Goal: Complete application form

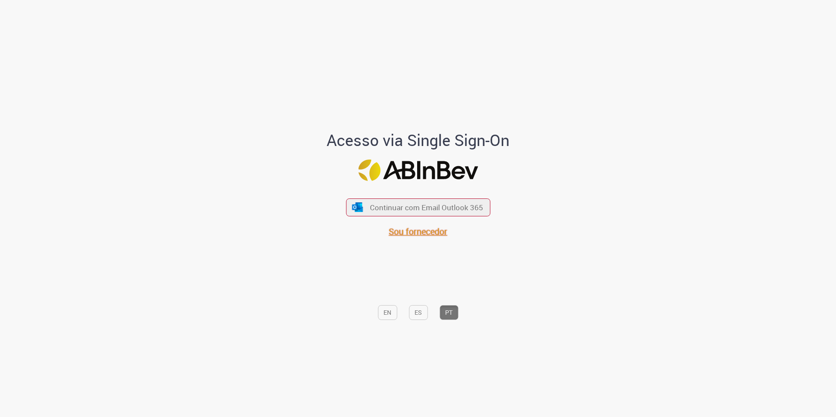
click at [410, 237] on span "Sou fornecedor" at bounding box center [418, 232] width 59 height 12
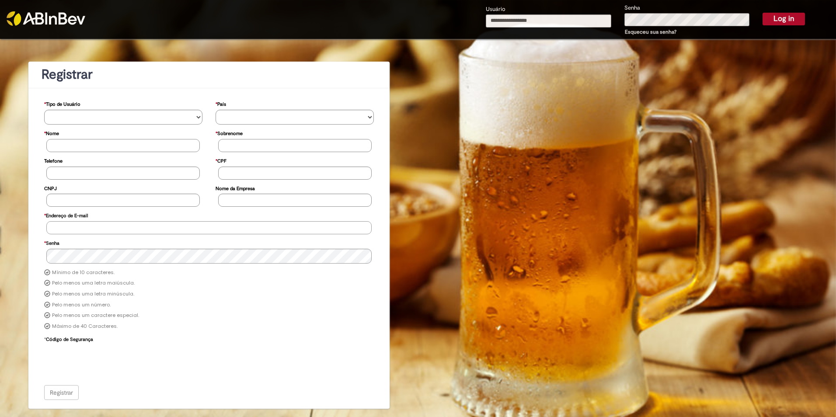
type input "**********"
click at [769, 19] on button "Log in" at bounding box center [784, 19] width 42 height 12
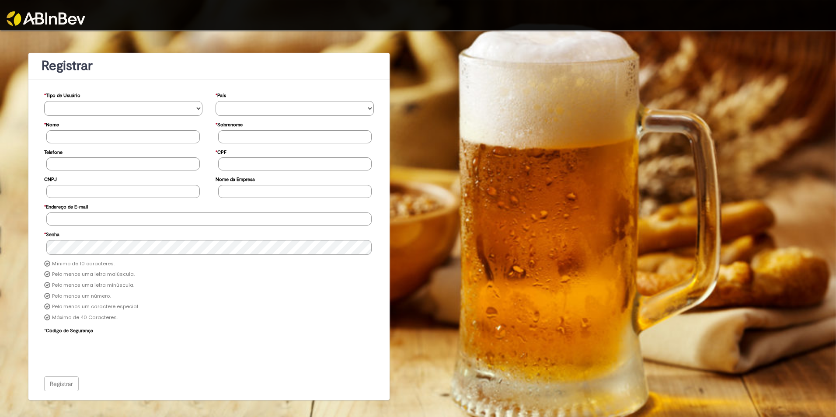
type input "**********"
click at [71, 384] on div "Registrar" at bounding box center [209, 384] width 330 height 15
click at [748, 16] on div at bounding box center [418, 15] width 836 height 30
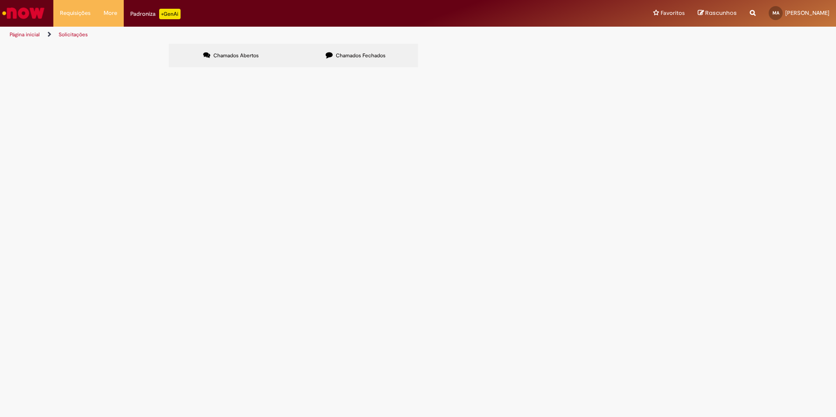
click at [326, 58] on icon at bounding box center [329, 55] width 7 height 7
click at [257, 57] on span "Chamados Abertos" at bounding box center [235, 55] width 45 height 7
click at [133, 10] on div "Padroniza +GenAi" at bounding box center [155, 14] width 50 height 10
click at [27, 34] on link "Página inicial" at bounding box center [25, 34] width 30 height 7
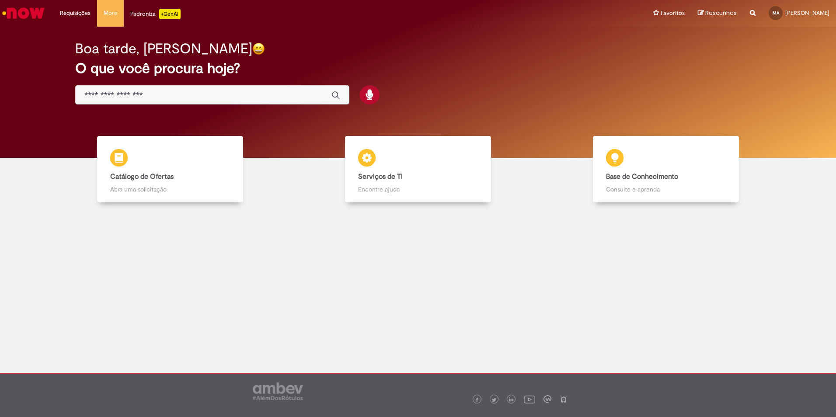
click at [239, 101] on div "Global" at bounding box center [212, 95] width 274 height 20
click at [241, 94] on input "Basta digitar aqui" at bounding box center [203, 96] width 238 height 10
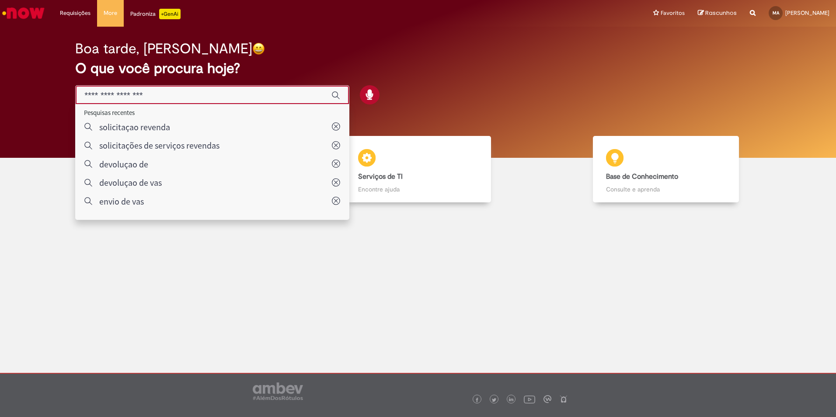
click at [128, 262] on main "Now Boa tarde, Michael O que você procura hoje? Tirar dúvidas Tirar dúvidas Tir…" at bounding box center [418, 200] width 836 height 346
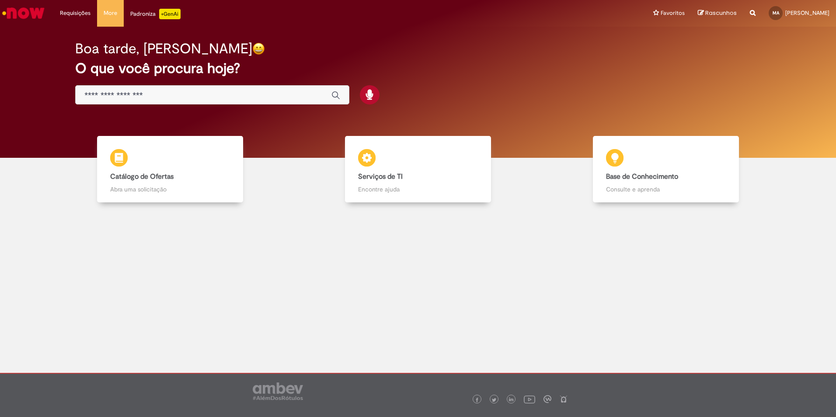
click at [160, 91] on input "Basta digitar aqui" at bounding box center [203, 96] width 238 height 10
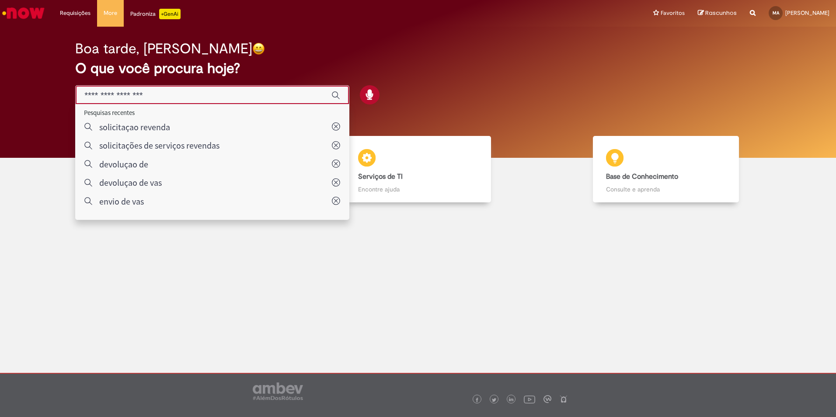
click at [508, 231] on main "Now Boa tarde, Michael O que você procura hoje? Tirar dúvidas Tirar dúvidas Tir…" at bounding box center [418, 200] width 836 height 346
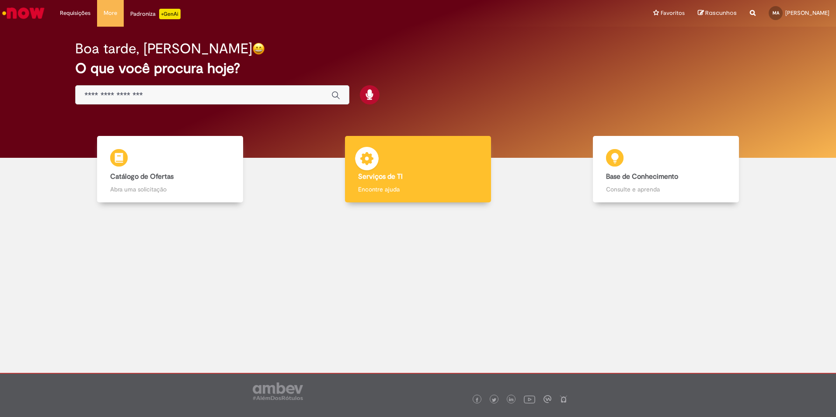
click at [401, 165] on div "Serviços de TI Serviços de TI Encontre ajuda" at bounding box center [418, 169] width 146 height 67
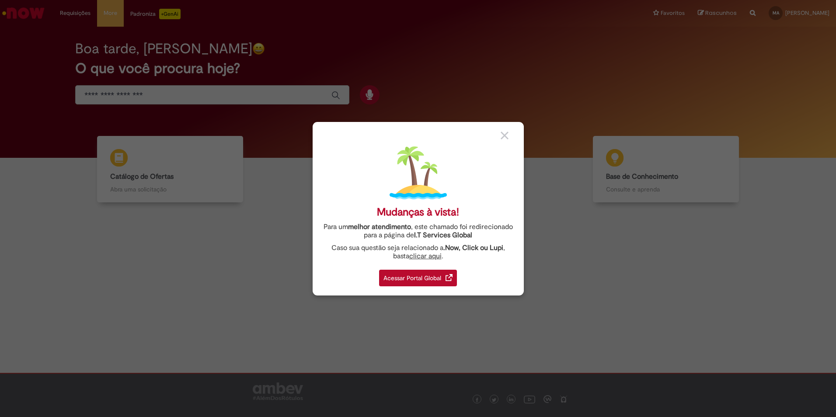
click at [415, 273] on div "Acessar Portal Global" at bounding box center [418, 278] width 78 height 17
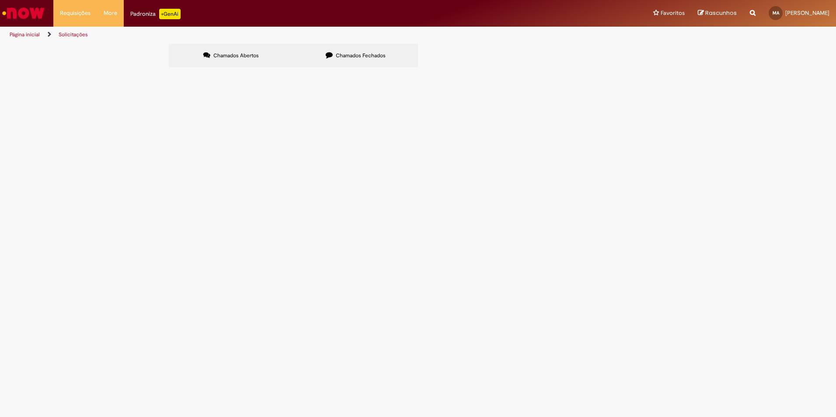
click at [66, 37] on link "Solicitações" at bounding box center [73, 34] width 29 height 7
drag, startPoint x: 270, startPoint y: 59, endPoint x: 263, endPoint y: 72, distance: 14.7
click at [269, 59] on label "Chamados Abertos" at bounding box center [231, 56] width 125 height 24
click at [23, 33] on link "Página inicial" at bounding box center [25, 34] width 30 height 7
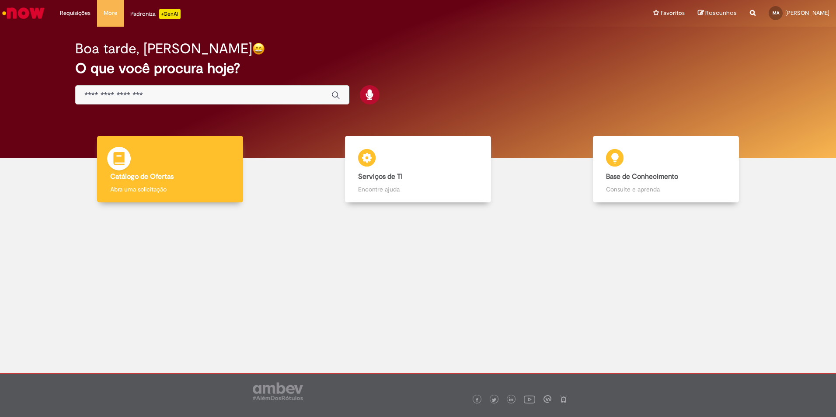
click at [168, 147] on div "Catálogo de Ofertas Catálogo de Ofertas Abra uma solicitação" at bounding box center [170, 169] width 146 height 67
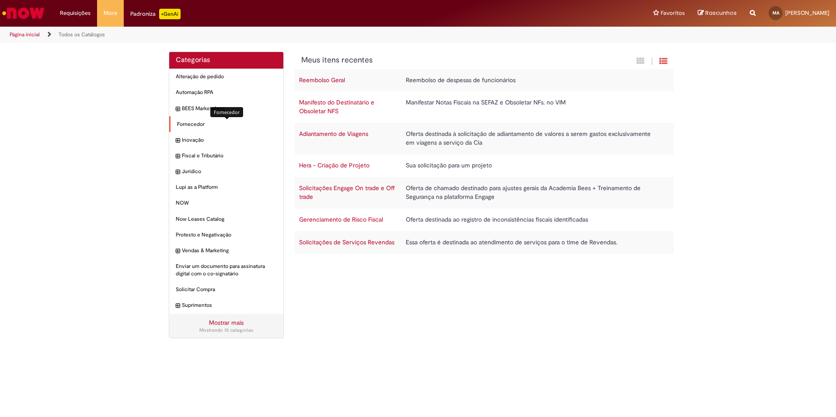
click at [196, 126] on span "Fornecedor Itens" at bounding box center [227, 124] width 100 height 7
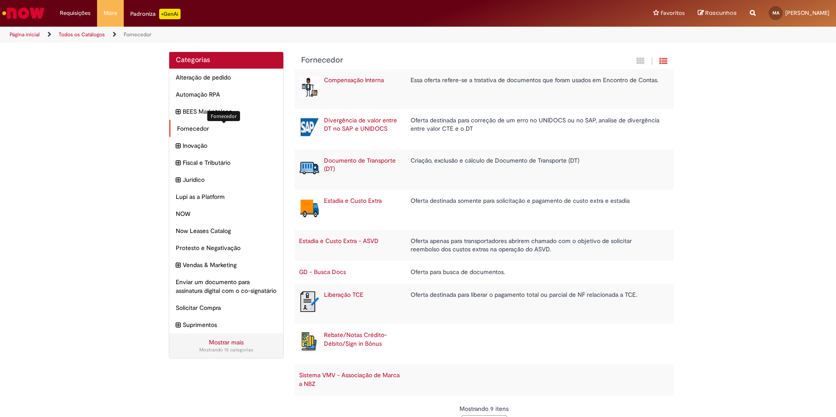
click at [206, 130] on span "Fornecedor Itens" at bounding box center [227, 128] width 100 height 9
click at [203, 150] on span "Inovação Itens" at bounding box center [230, 145] width 93 height 9
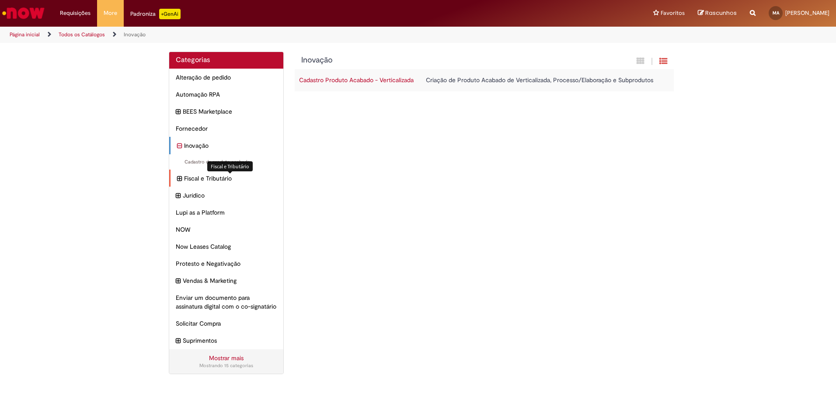
click at [200, 180] on span "Fiscal e Tributário Itens" at bounding box center [230, 178] width 93 height 9
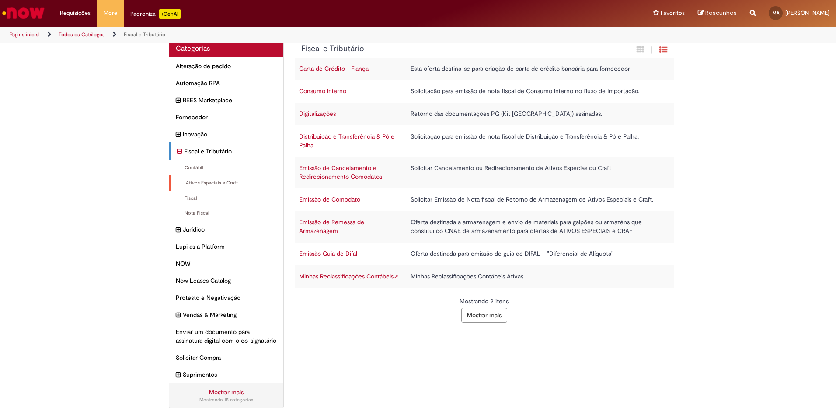
scroll to position [21, 0]
click at [190, 205] on div "Nota Fiscal Itens" at bounding box center [226, 213] width 114 height 16
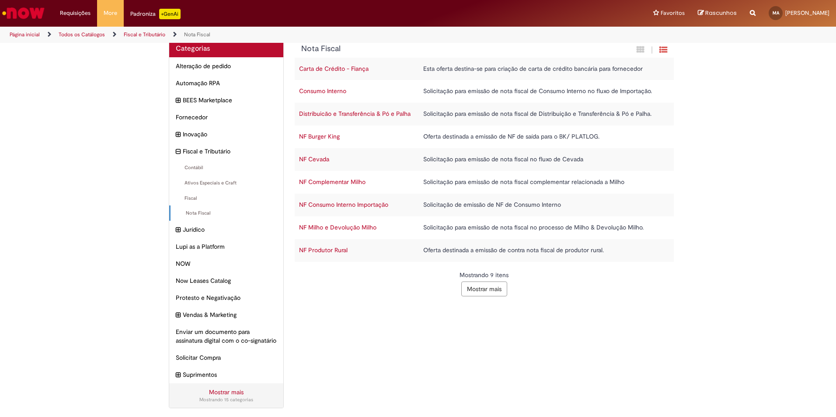
scroll to position [21, 0]
click at [192, 259] on div "NOW Itens" at bounding box center [226, 263] width 114 height 17
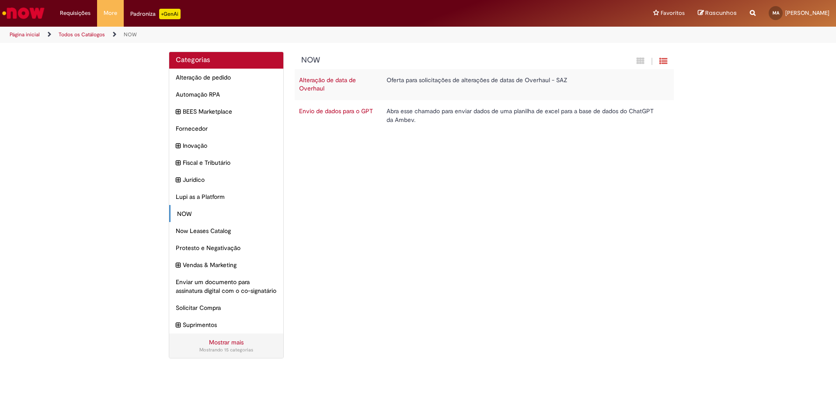
click at [33, 31] on link "Página inicial" at bounding box center [25, 34] width 30 height 7
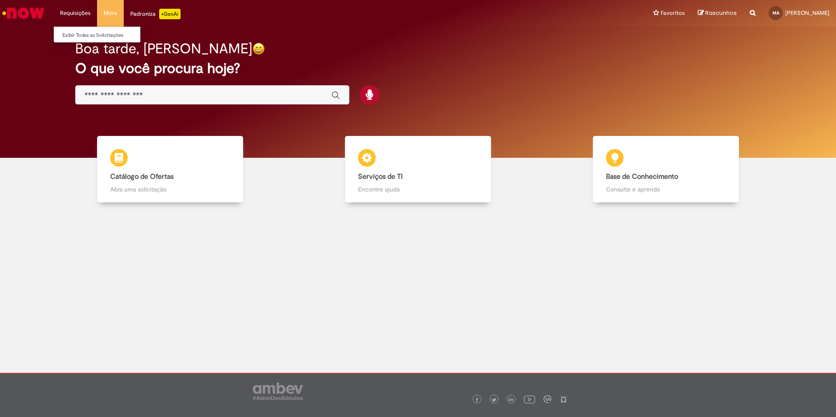
click at [60, 17] on li "Requisições Exibir Todas as Solicitações" at bounding box center [75, 13] width 44 height 26
click at [80, 34] on link "Exibir Todas as Solicitações" at bounding box center [102, 36] width 96 height 10
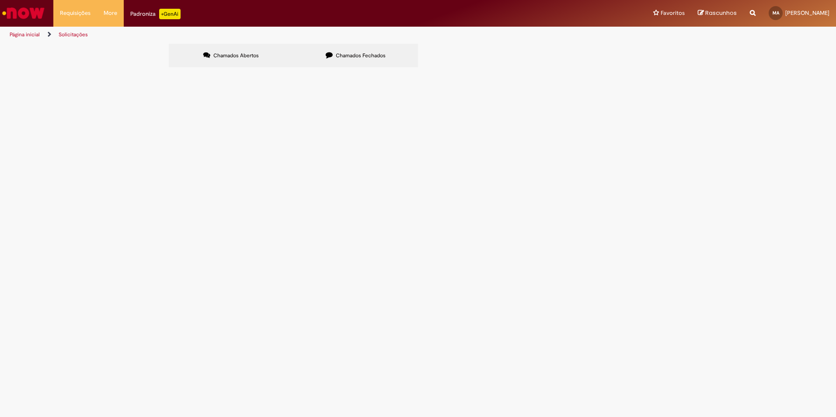
click at [346, 59] on span "Chamados Fechados" at bounding box center [361, 55] width 50 height 7
click at [0, 0] on span "DEVOLUÇAO DE VASILHAME DE 300 CX 23- NF 634570" at bounding box center [0, 0] width 0 height 0
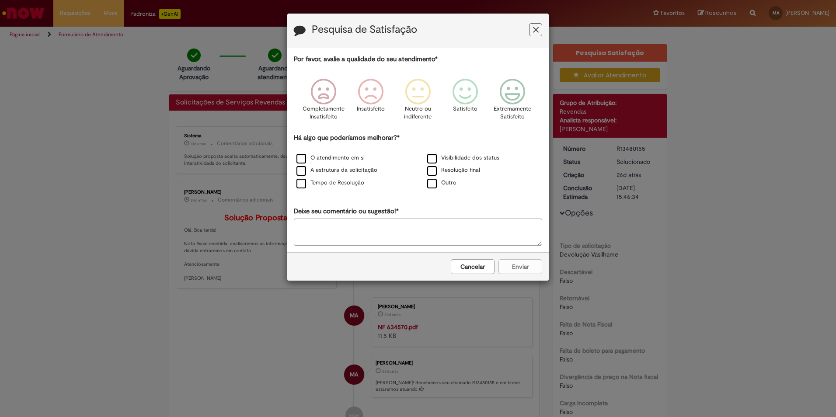
click at [531, 31] on button "Feedback" at bounding box center [535, 29] width 13 height 13
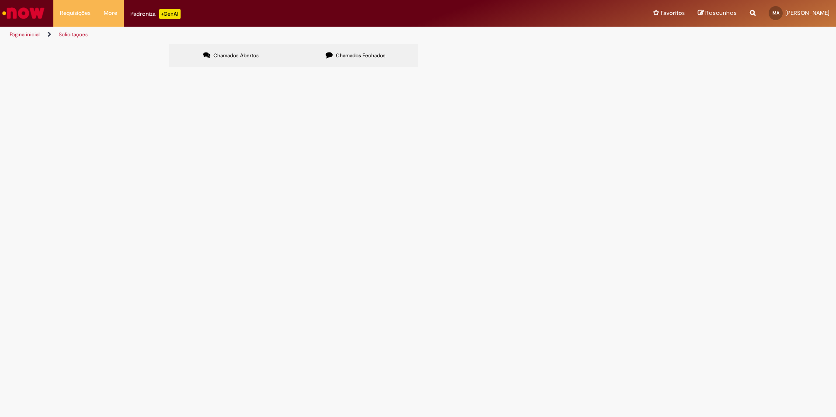
click at [360, 54] on span "Chamados Fechados" at bounding box center [361, 55] width 50 height 7
click at [35, 35] on link "Página inicial" at bounding box center [25, 34] width 30 height 7
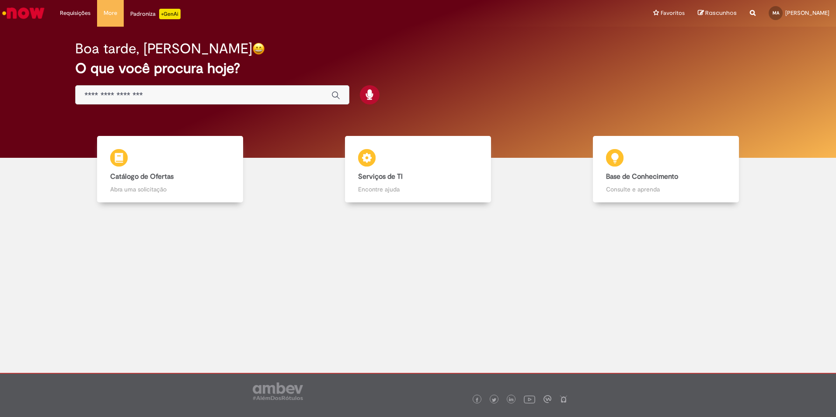
click at [127, 91] on input "Basta digitar aqui" at bounding box center [203, 96] width 238 height 10
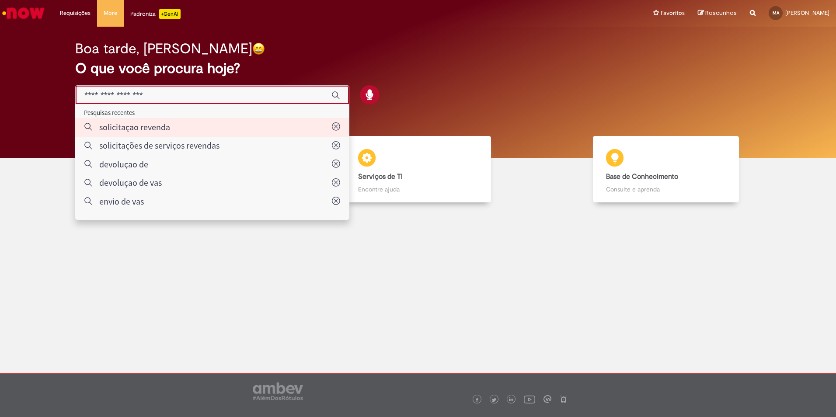
type input "**********"
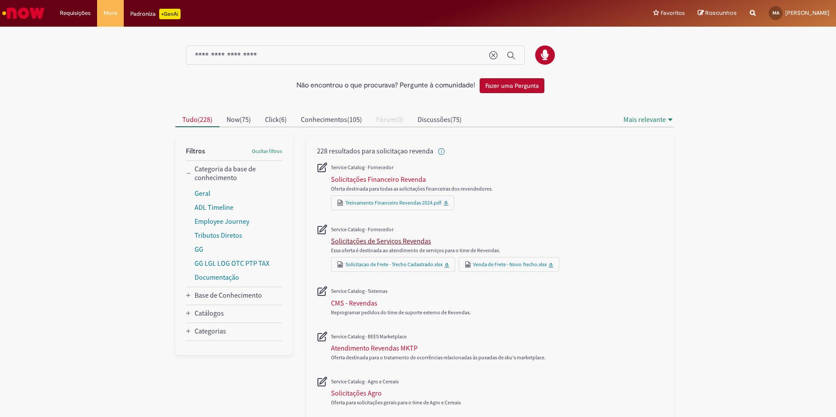
click at [408, 237] on div "Solicitações de Serviços Revendas" at bounding box center [381, 241] width 100 height 9
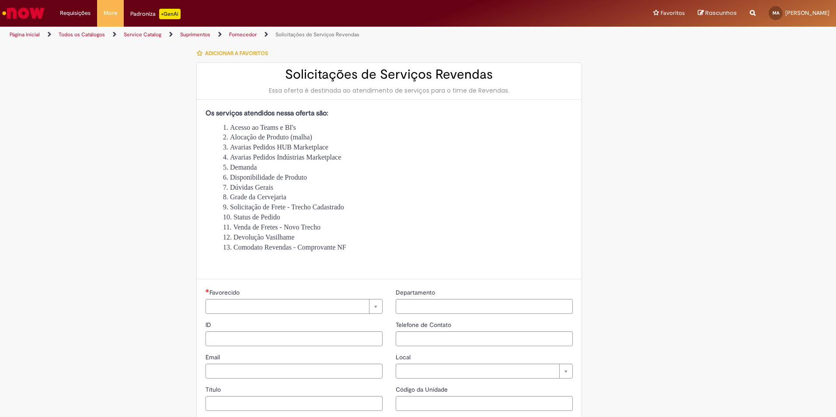
type input "**********"
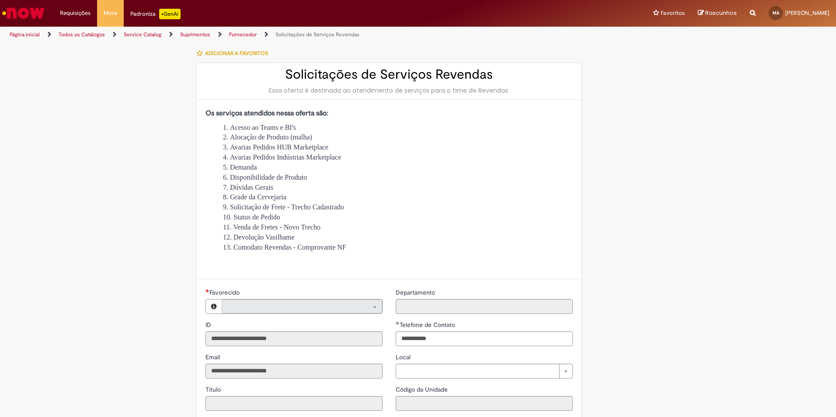
type input "**********"
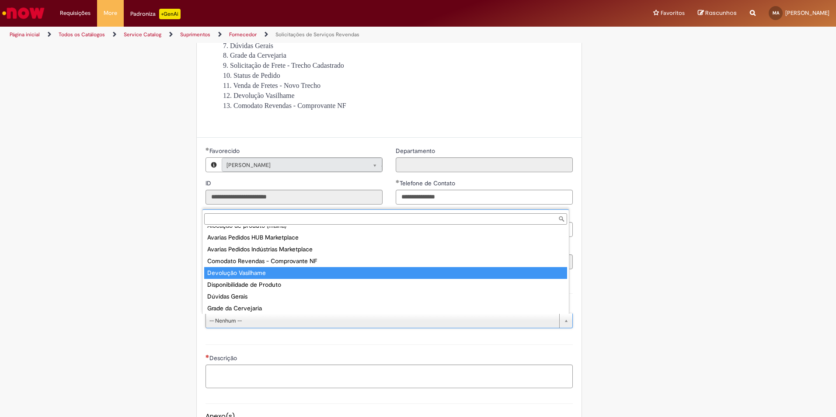
scroll to position [81, 0]
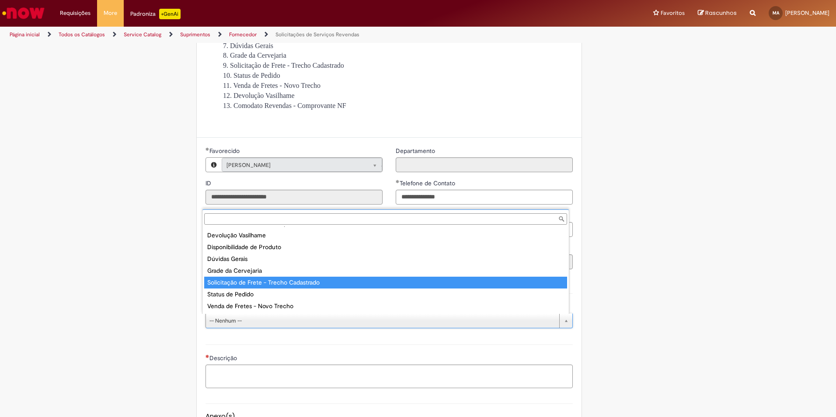
type input "**********"
select select "**********"
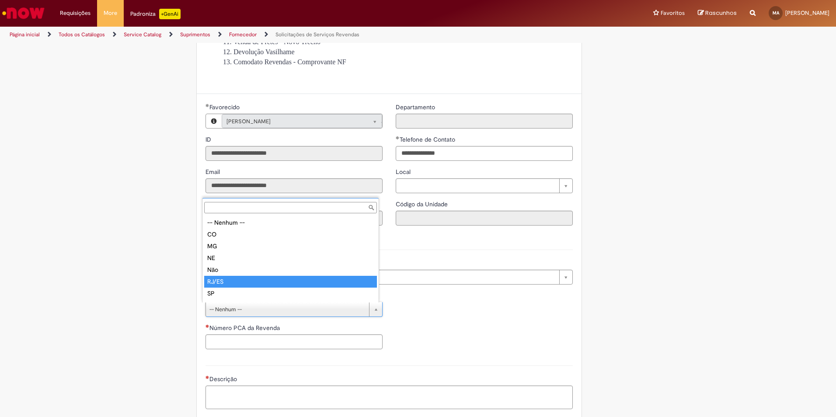
type input "*****"
select select "*****"
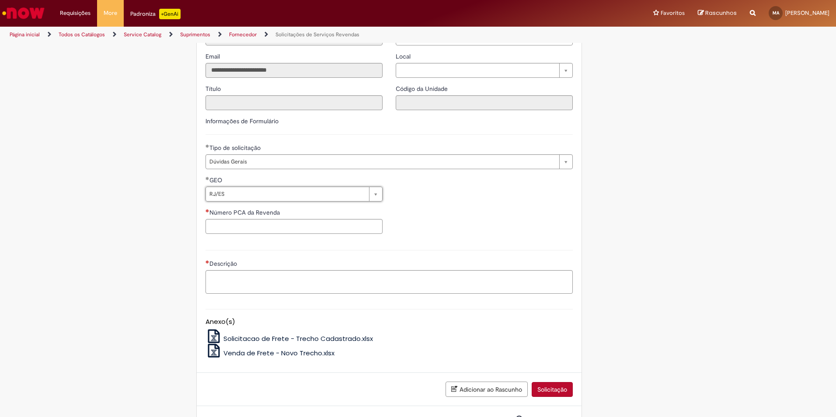
scroll to position [317, 0]
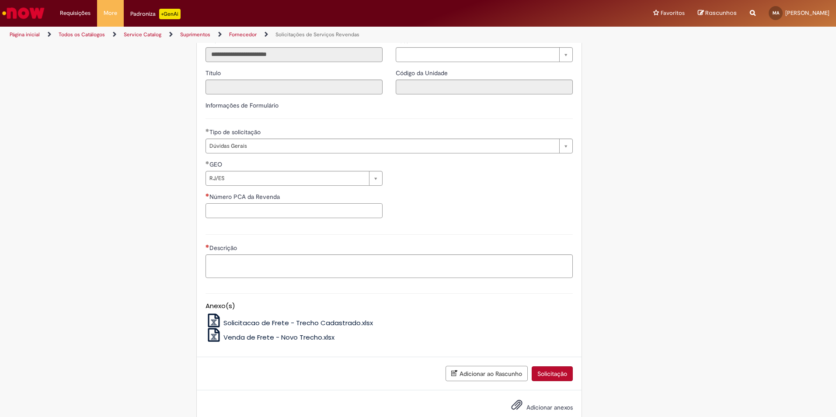
click at [246, 216] on input "Número PCA da Revenda" at bounding box center [294, 210] width 177 height 15
click at [246, 211] on input "Número PCA da Revenda" at bounding box center [294, 210] width 177 height 15
type input "******"
click at [232, 262] on textarea "Descrição" at bounding box center [389, 267] width 367 height 24
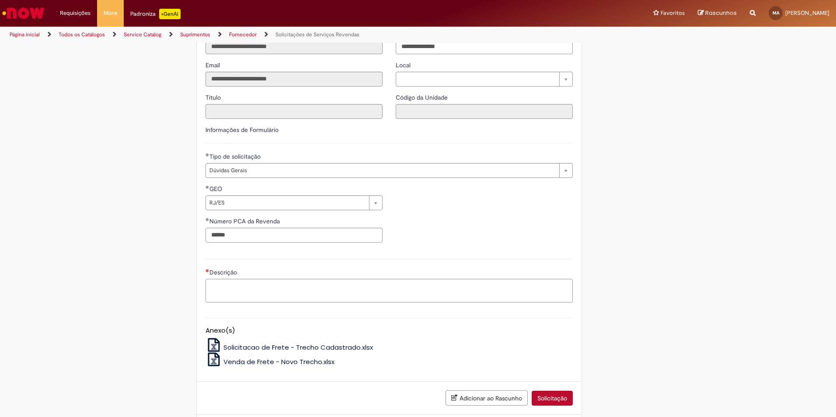
scroll to position [250, 0]
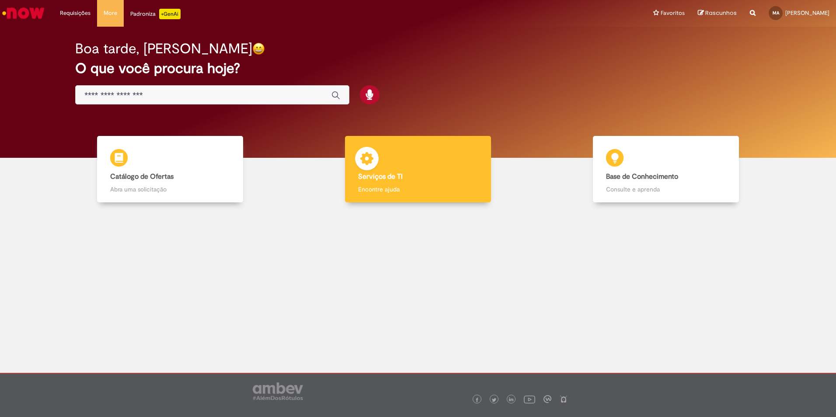
click at [399, 173] on b "Serviços de TI" at bounding box center [380, 176] width 45 height 9
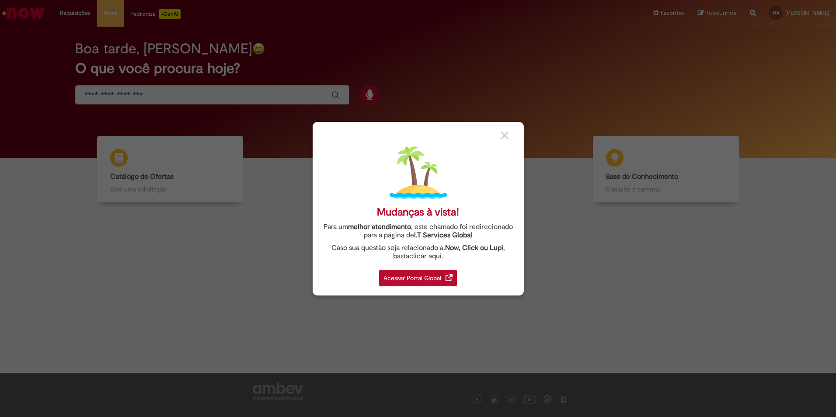
click at [416, 278] on div "Acessar Portal Global" at bounding box center [418, 278] width 78 height 17
